Goal: Navigation & Orientation: Understand site structure

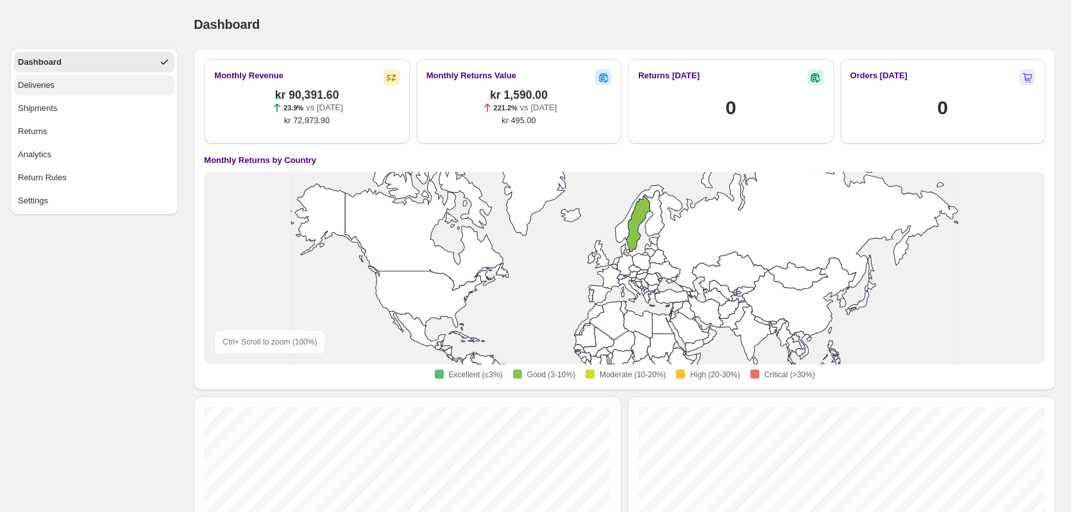
click at [85, 89] on button "Deliveries" at bounding box center [94, 85] width 160 height 21
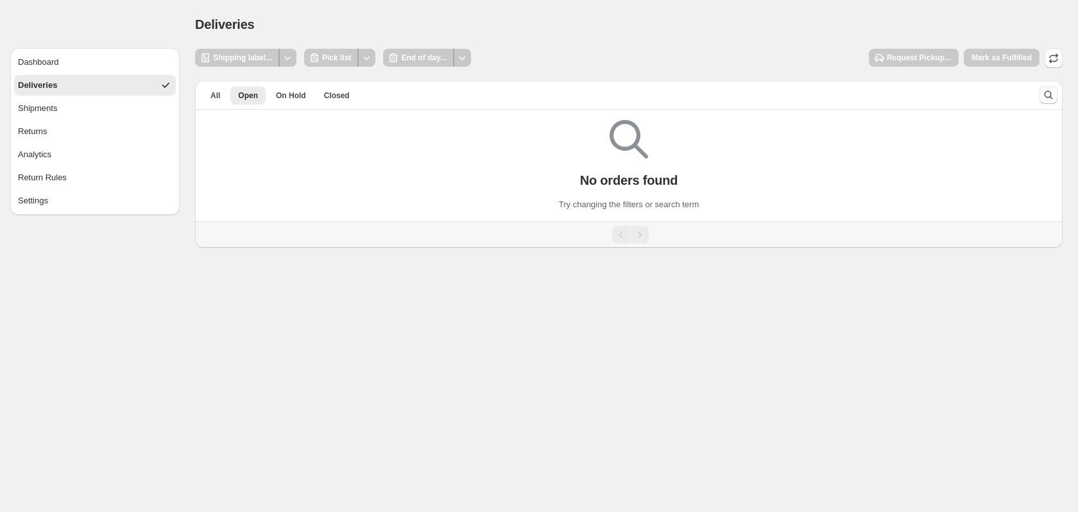
click at [87, 121] on ul "Dashboard Deliveries Shipments Returns Analytics Return Rules Settings" at bounding box center [95, 131] width 162 height 159
click at [84, 108] on button "Shipments" at bounding box center [95, 108] width 162 height 21
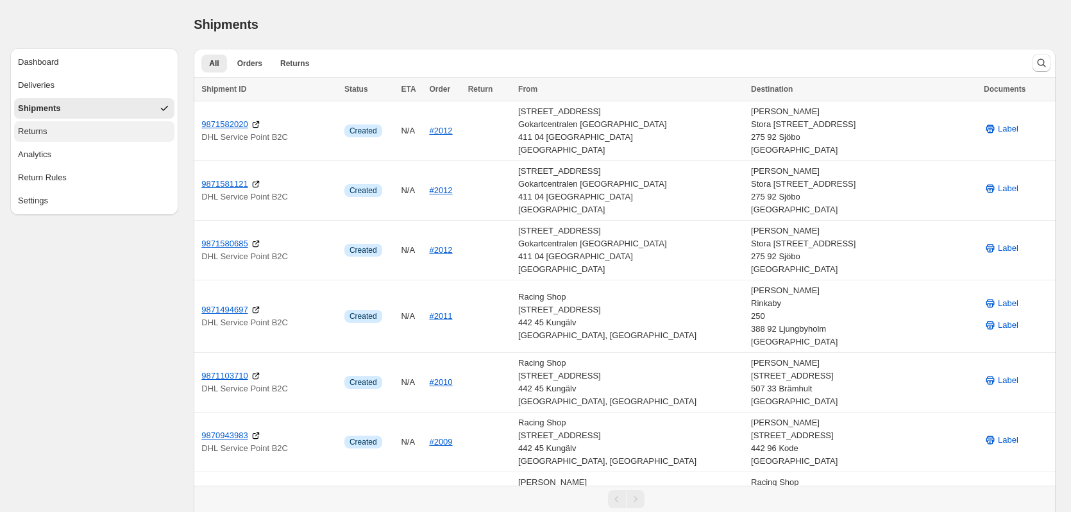
click at [88, 132] on button "Returns" at bounding box center [94, 131] width 160 height 21
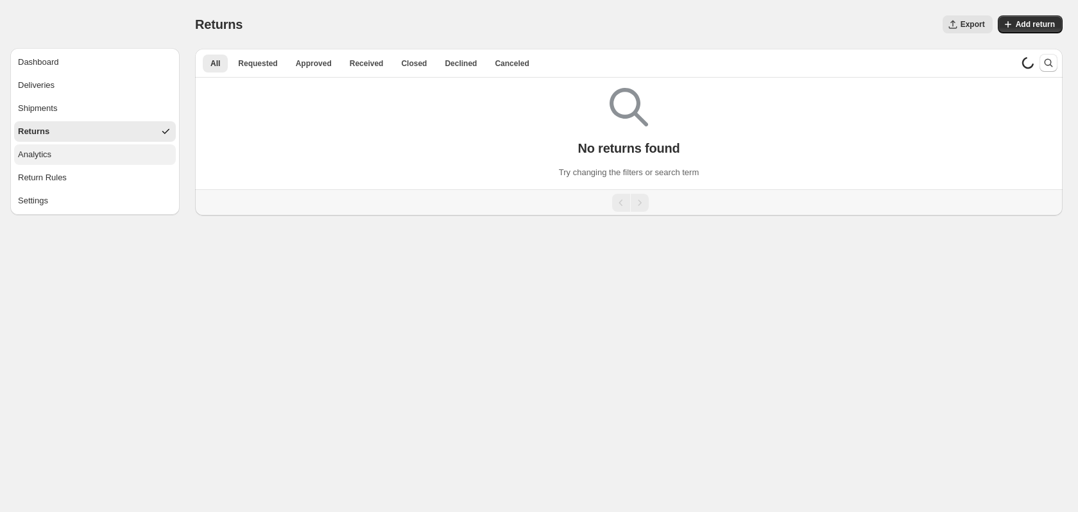
click at [83, 152] on button "Analytics" at bounding box center [95, 154] width 162 height 21
